Goal: Navigation & Orientation: Find specific page/section

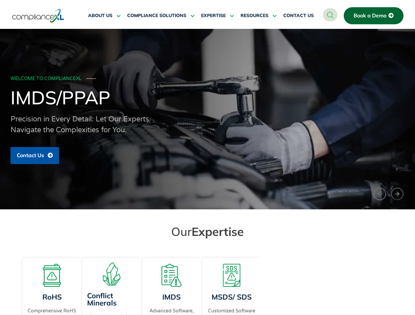
click at [259, 16] on span "RESOURCES" at bounding box center [255, 16] width 28 height 6
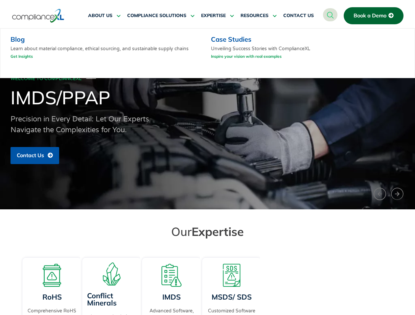
click at [207, 119] on div "WELCOME TO COMPLIANCEXL ─── IMDS/PPAP Precision in Every Detail: Let Our Expert…" at bounding box center [208, 119] width 394 height 97
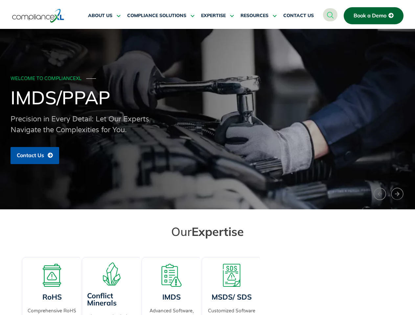
click at [207, 119] on div "WELCOME TO COMPLIANCEXL ─── IMDS/PPAP Precision in Every Detail: Let Our Expert…" at bounding box center [208, 119] width 394 height 97
